Goal: Find contact information: Obtain details needed to contact an individual or organization

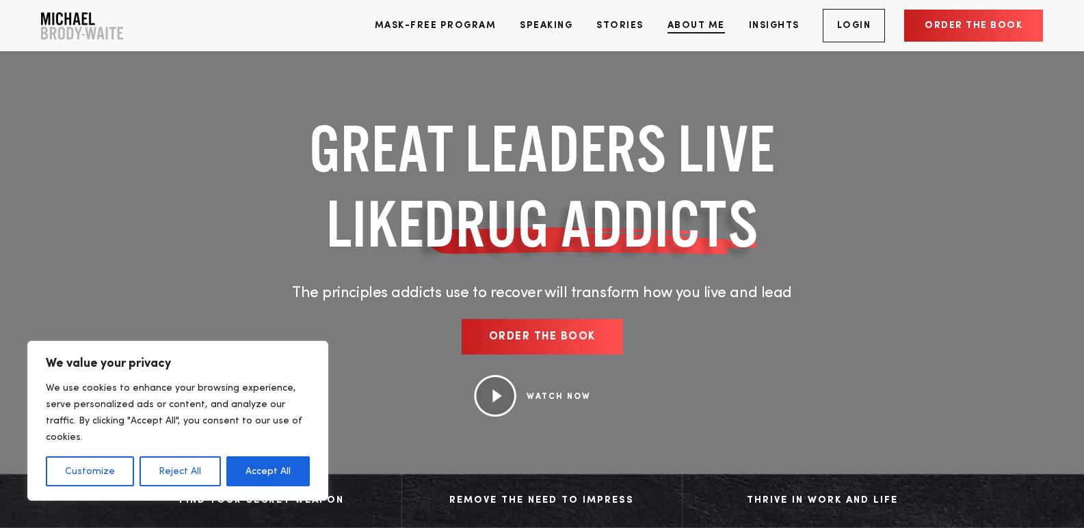
scroll to position [6031, 0]
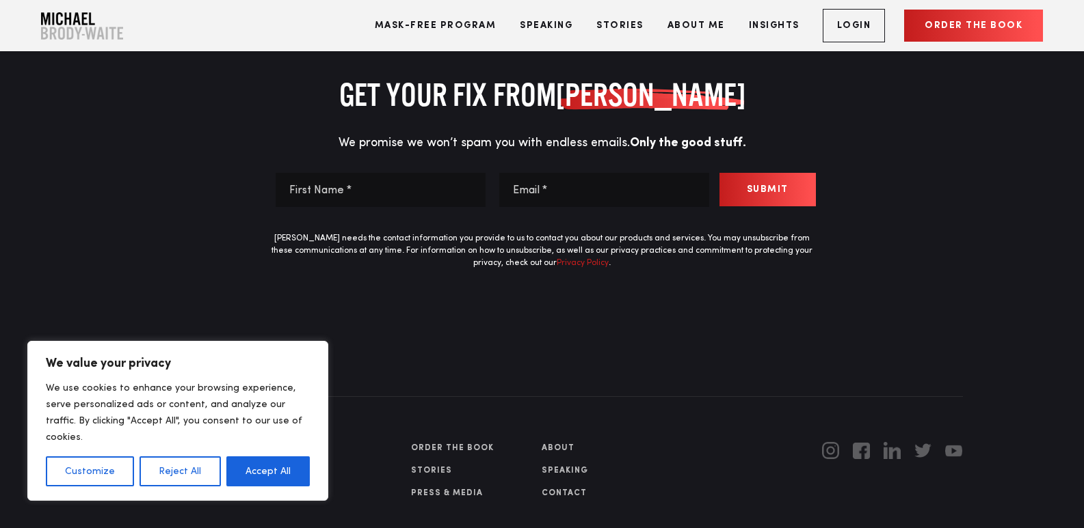
click at [550, 487] on link "Contact" at bounding box center [606, 493] width 131 height 12
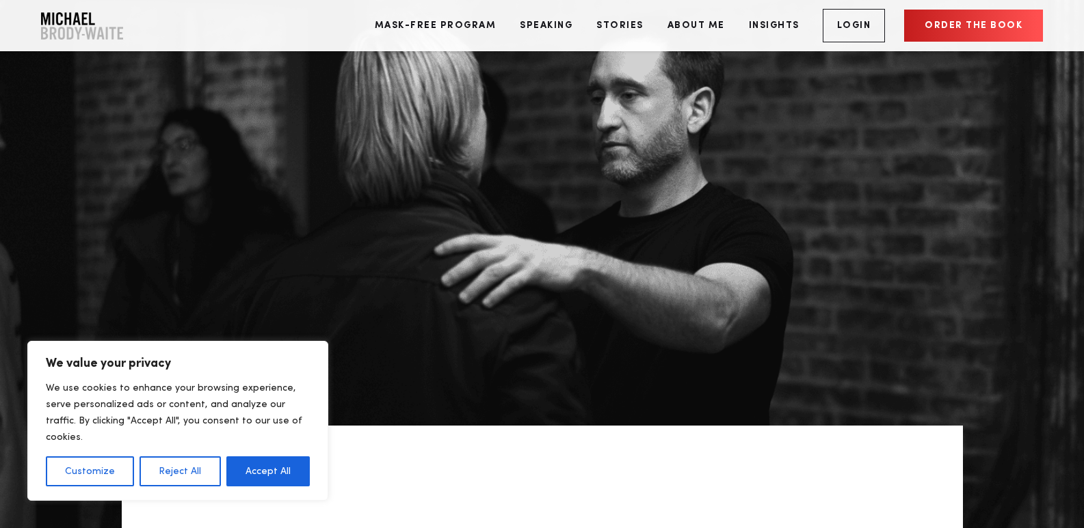
scroll to position [638, 0]
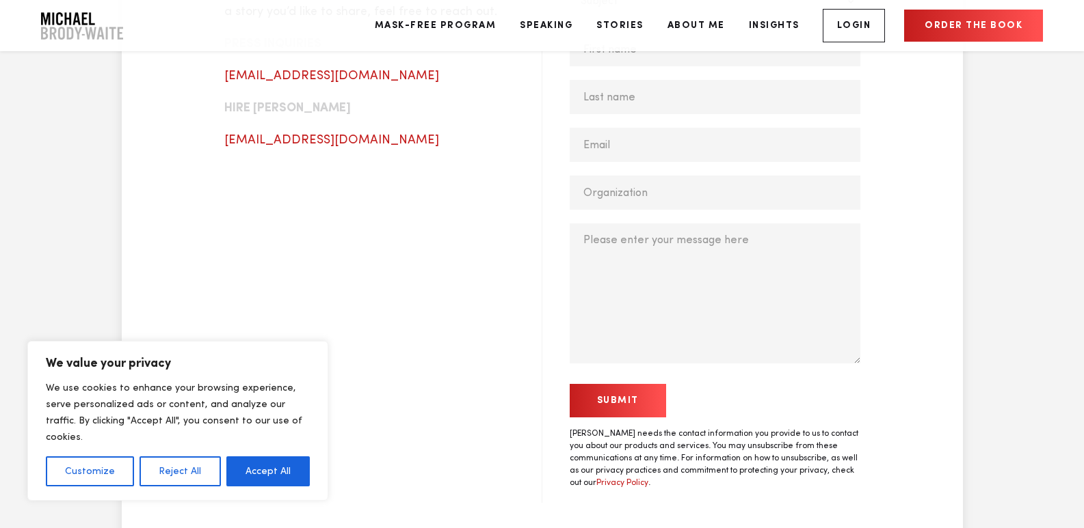
click at [716, 69] on div "Subject * Subject Hire Michael to speak Attend a public workshop Media/Intervie…" at bounding box center [714, 173] width 291 height 379
click at [714, 56] on input "First name *" at bounding box center [714, 49] width 291 height 34
type input "Maureen"
type input "Rucker"
type input "Maureen@theprofessionalprofiles.com"
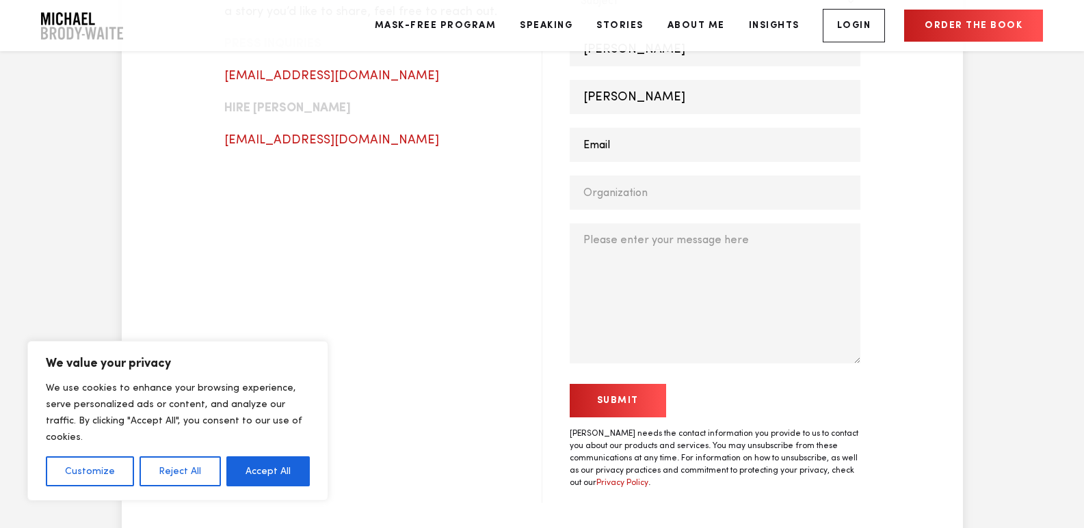
type input "The Professional Profiles"
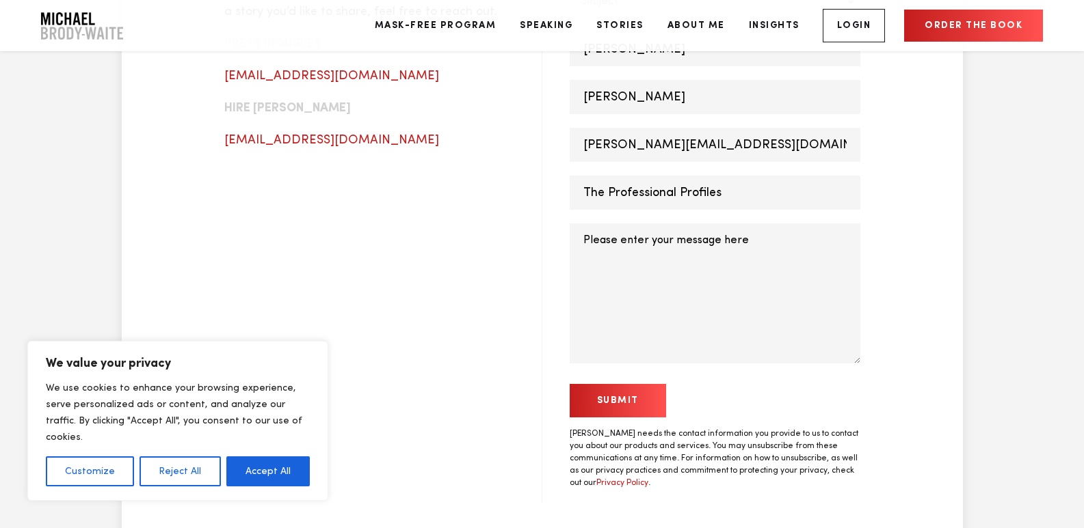
click at [644, 282] on textarea "Message *" at bounding box center [714, 294] width 291 height 140
paste textarea "Wikipedia is considered to be the World’s most significant tool for reference m…"
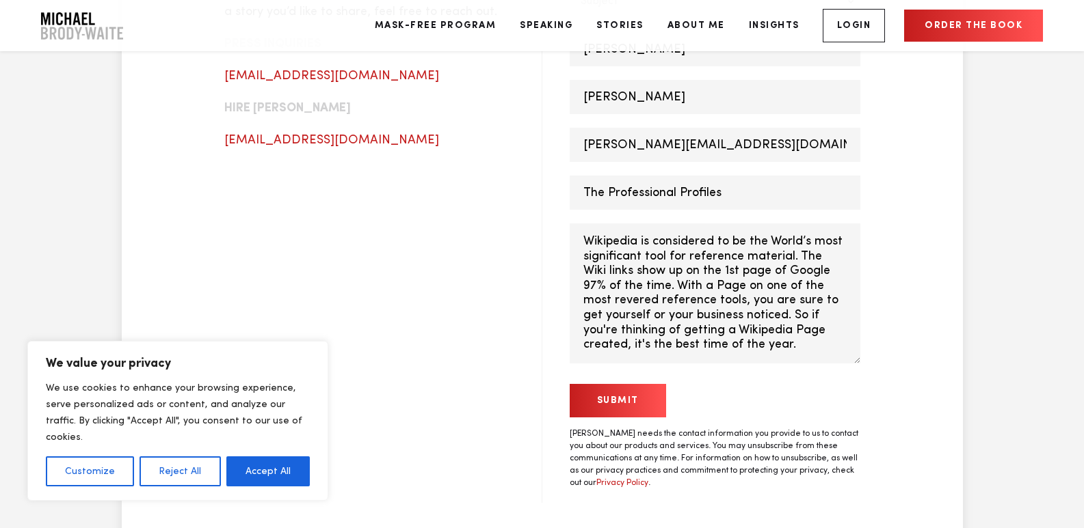
scroll to position [152, 0]
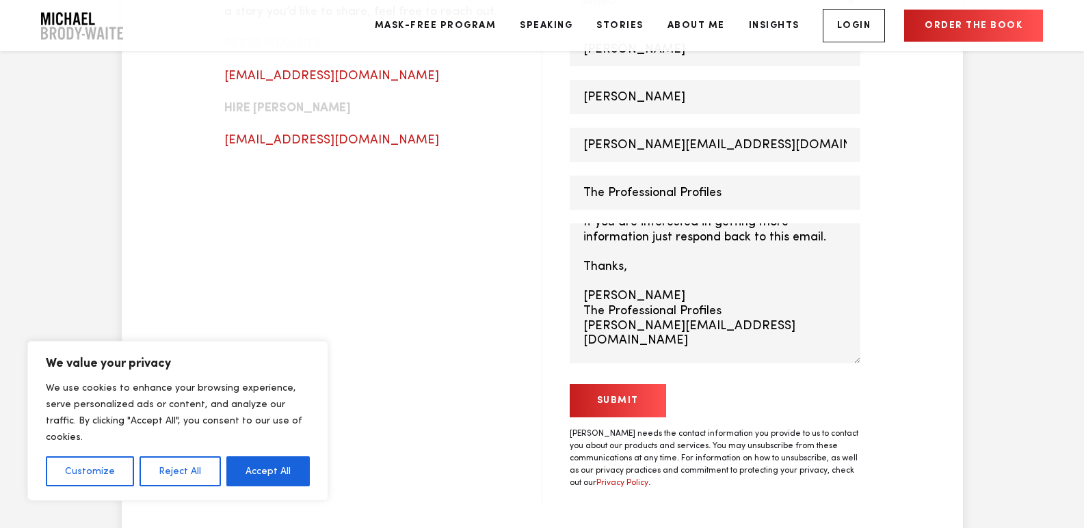
type textarea "Wikipedia is considered to be the World’s most significant tool for reference m…"
click at [598, 390] on input "Submit" at bounding box center [617, 400] width 96 height 33
